Goal: Task Accomplishment & Management: Use online tool/utility

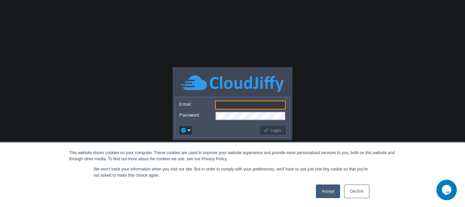
type input "[EMAIL_ADDRESS][DOMAIN_NAME]"
click at [331, 190] on link "Accept" at bounding box center [328, 191] width 24 height 14
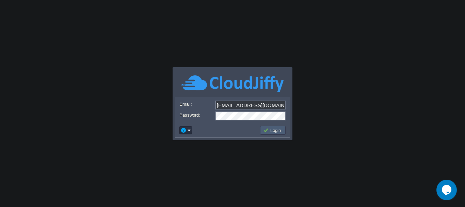
click at [275, 130] on button "Login" at bounding box center [273, 130] width 20 height 6
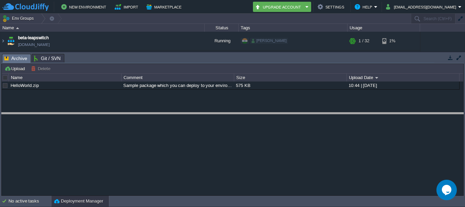
drag, startPoint x: 433, startPoint y: 59, endPoint x: 434, endPoint y: 117, distance: 58.3
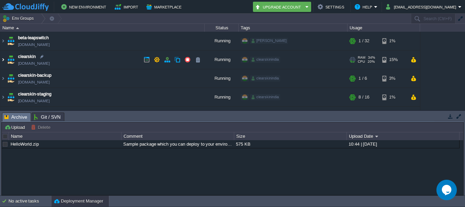
click at [1, 60] on img at bounding box center [2, 59] width 5 height 18
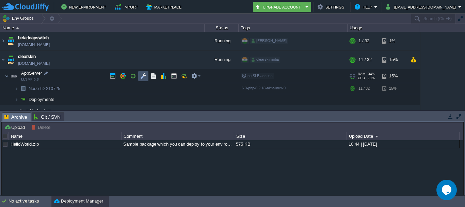
click at [143, 77] on button "button" at bounding box center [143, 76] width 6 height 6
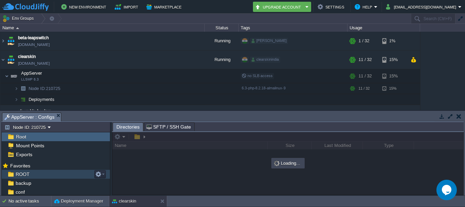
click at [25, 176] on span "ROOT" at bounding box center [22, 174] width 16 height 6
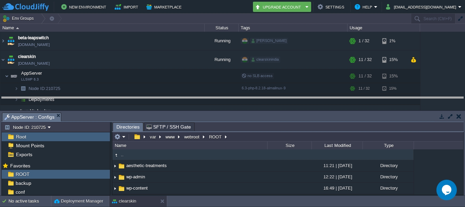
drag, startPoint x: 267, startPoint y: 120, endPoint x: 268, endPoint y: 104, distance: 15.8
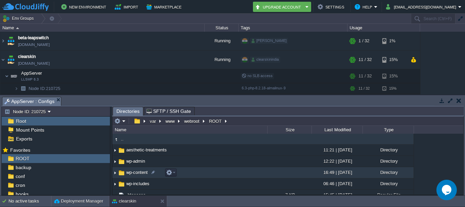
click at [134, 172] on span "wp-content" at bounding box center [137, 172] width 24 height 6
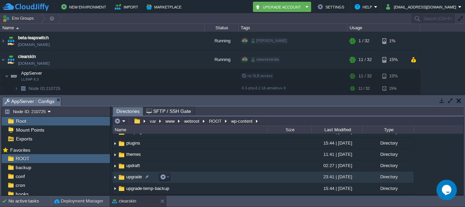
scroll to position [68, 0]
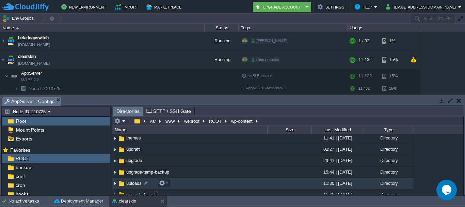
click at [199, 184] on td "uploads" at bounding box center [189, 183] width 155 height 11
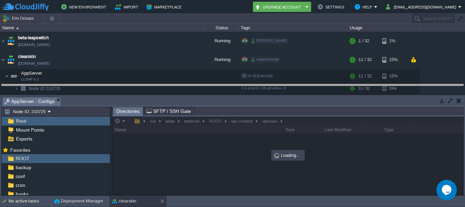
drag, startPoint x: 304, startPoint y: 99, endPoint x: 301, endPoint y: 81, distance: 18.9
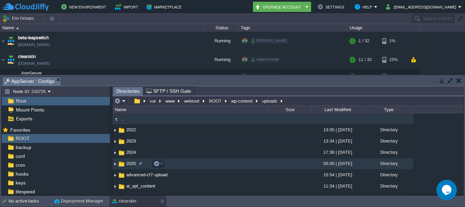
click at [188, 165] on td "2025" at bounding box center [189, 163] width 155 height 11
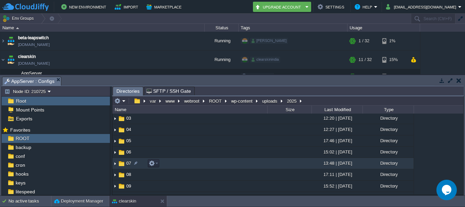
scroll to position [43, 0]
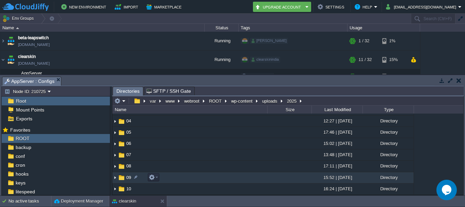
click at [173, 176] on td "09" at bounding box center [189, 177] width 155 height 11
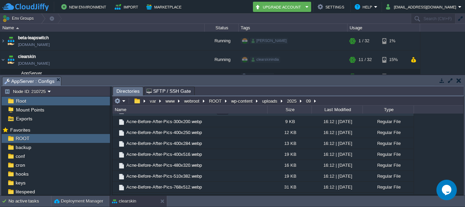
scroll to position [0, 0]
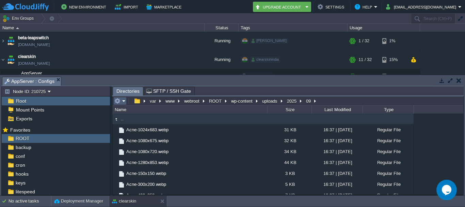
click at [123, 102] on em at bounding box center [119, 101] width 11 height 6
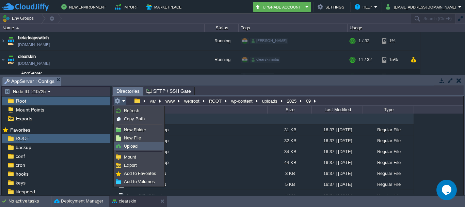
click at [132, 145] on span "Upload" at bounding box center [131, 145] width 14 height 5
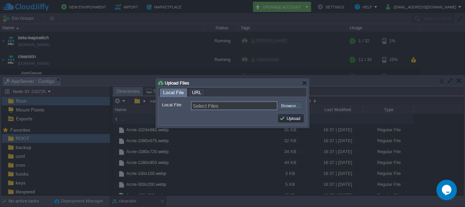
click at [298, 106] on input "file" at bounding box center [260, 106] width 86 height 8
type input "C:\fakepath\rating-300x78.webp"
type input "rating-300x78.webp"
click at [289, 106] on input "file" at bounding box center [260, 106] width 86 height 8
type input "C:\fakepath\rating.webp"
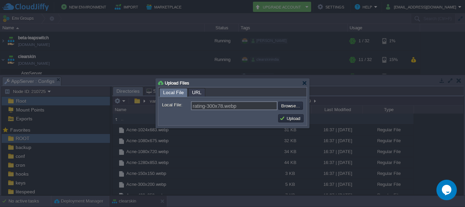
type input "rating.webp, rating-300x78.webp"
click at [291, 120] on button "Upload" at bounding box center [291, 118] width 23 height 6
